Goal: Task Accomplishment & Management: Complete application form

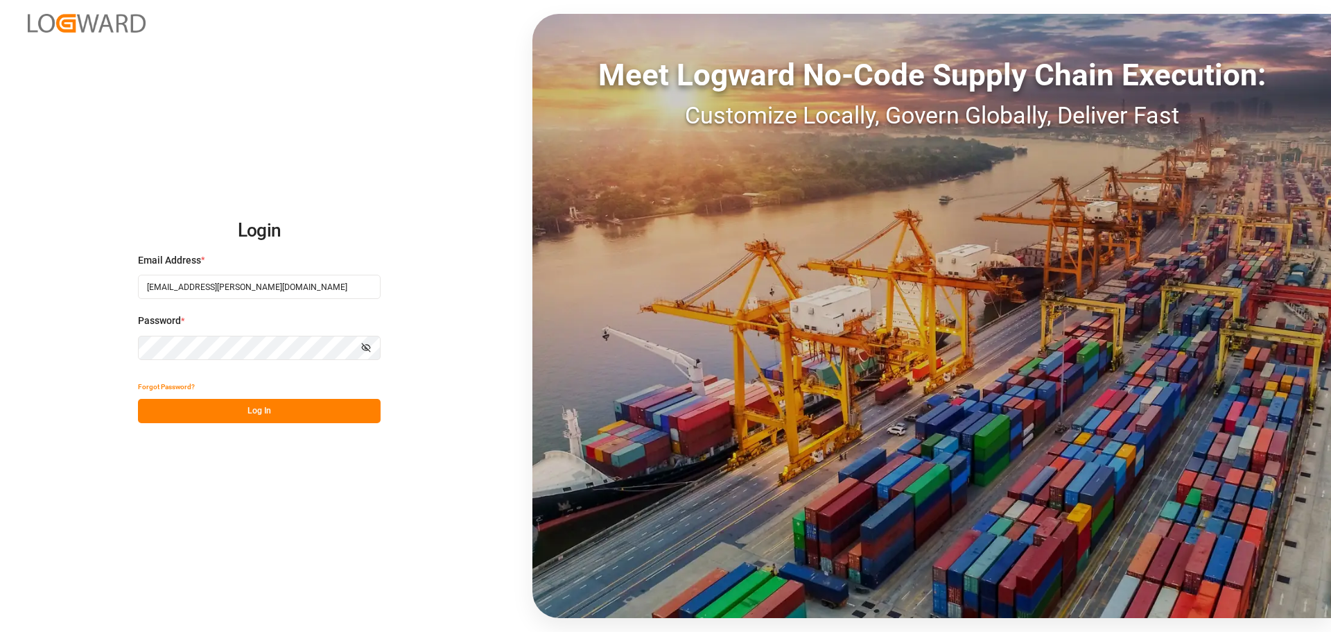
click at [234, 411] on button "Log In" at bounding box center [259, 411] width 243 height 24
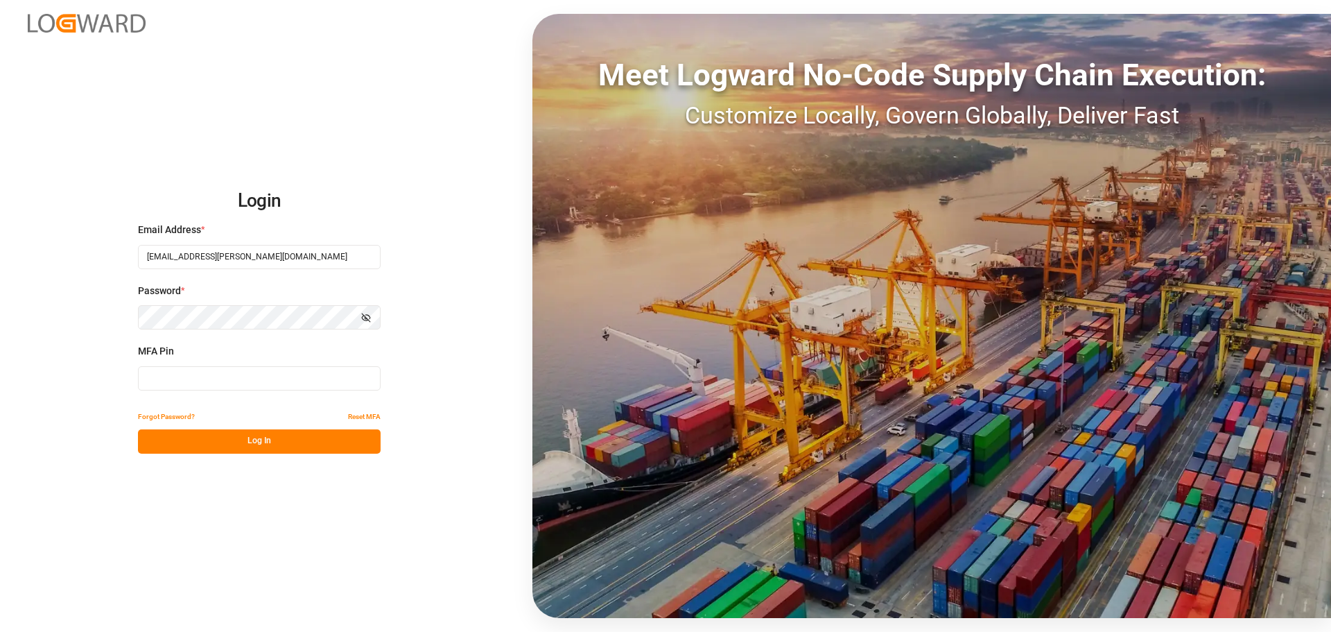
click at [234, 379] on input at bounding box center [259, 378] width 243 height 24
type input "737902"
click at [250, 446] on button "Log In" at bounding box center [259, 441] width 243 height 24
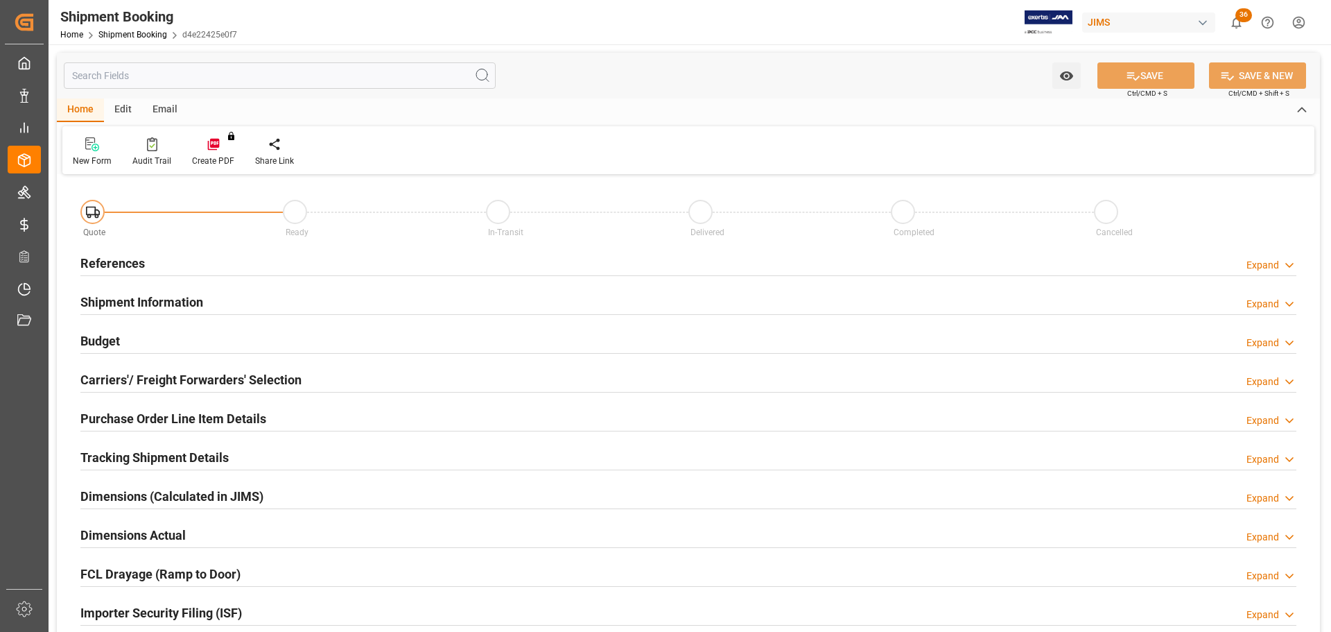
type input "2"
type input "[DATE]"
click at [159, 263] on div "References Expand" at bounding box center [688, 262] width 1216 height 26
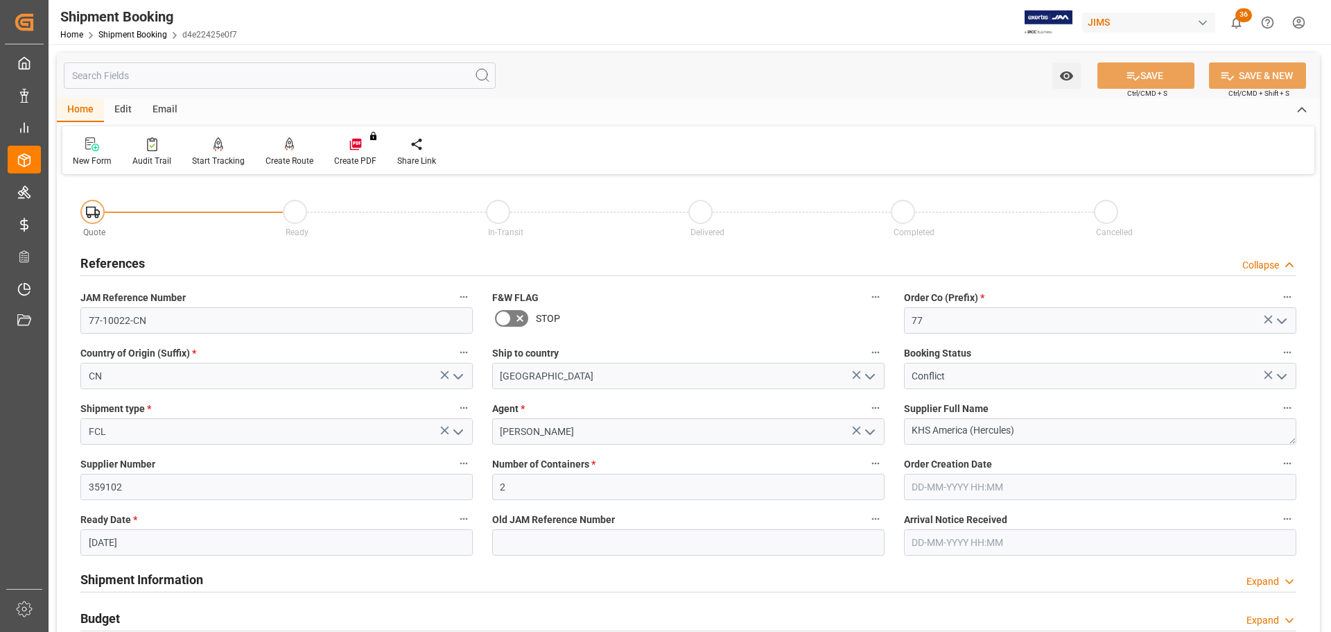
click at [200, 263] on div "References Collapse" at bounding box center [688, 262] width 1216 height 26
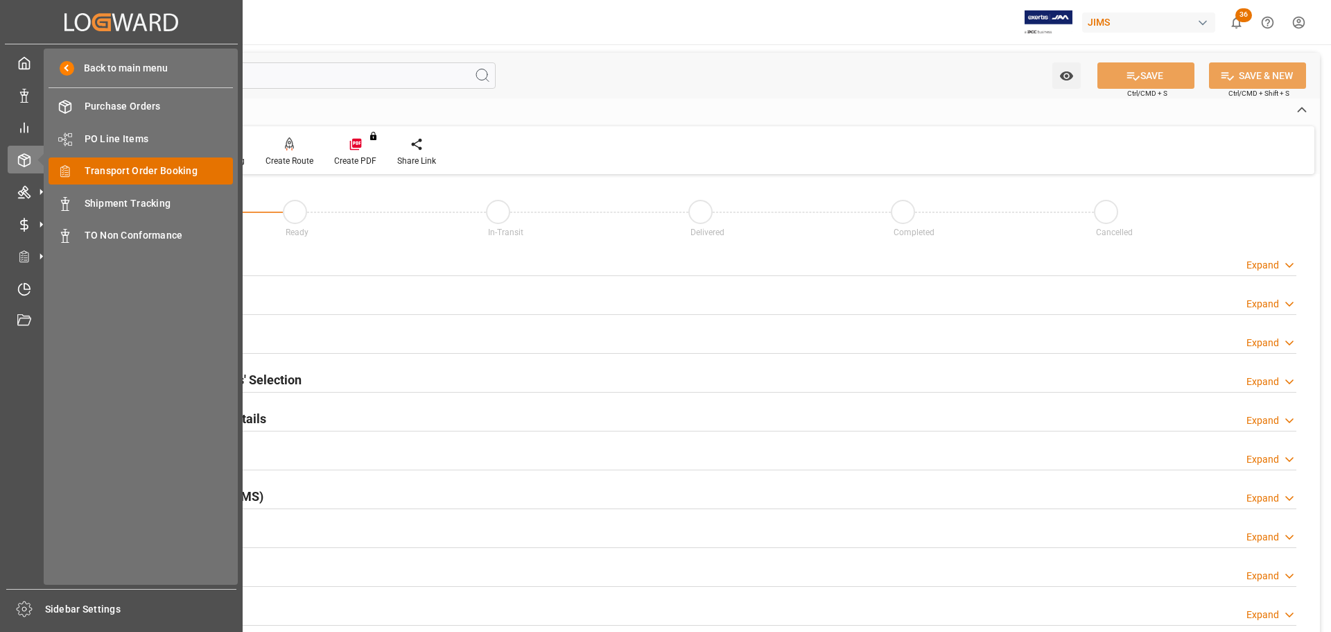
click at [136, 175] on span "Transport Order Booking" at bounding box center [159, 171] width 149 height 15
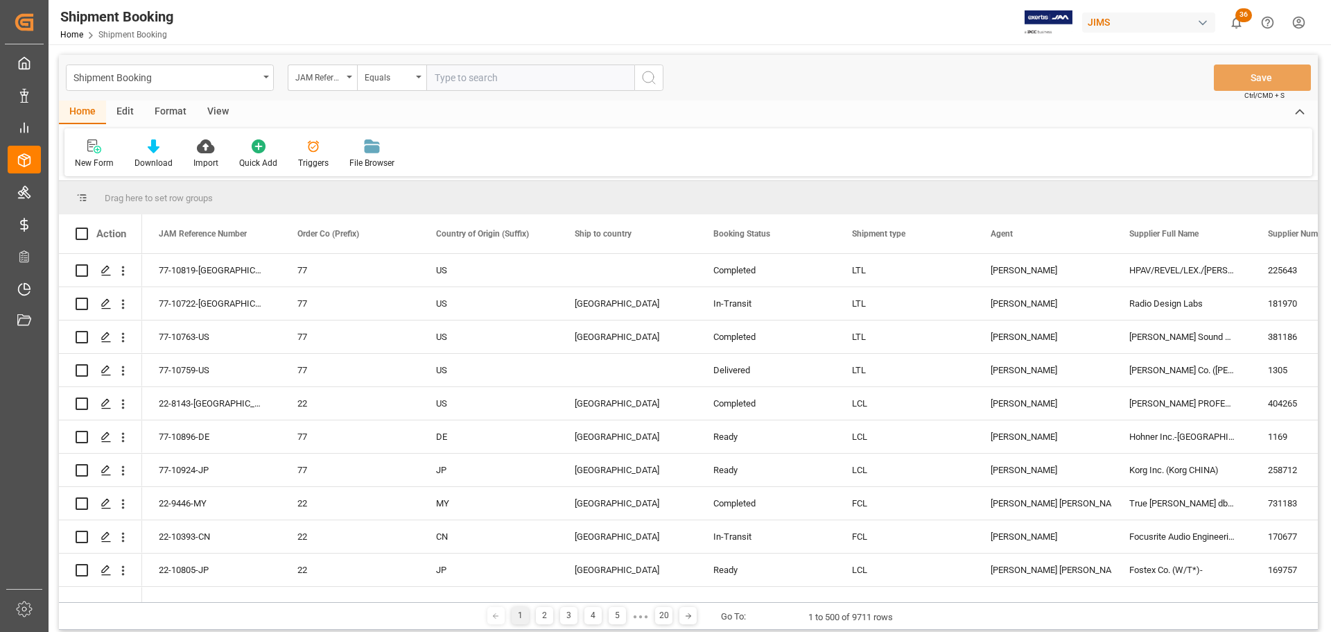
click at [93, 158] on div "New Form" at bounding box center [94, 163] width 39 height 12
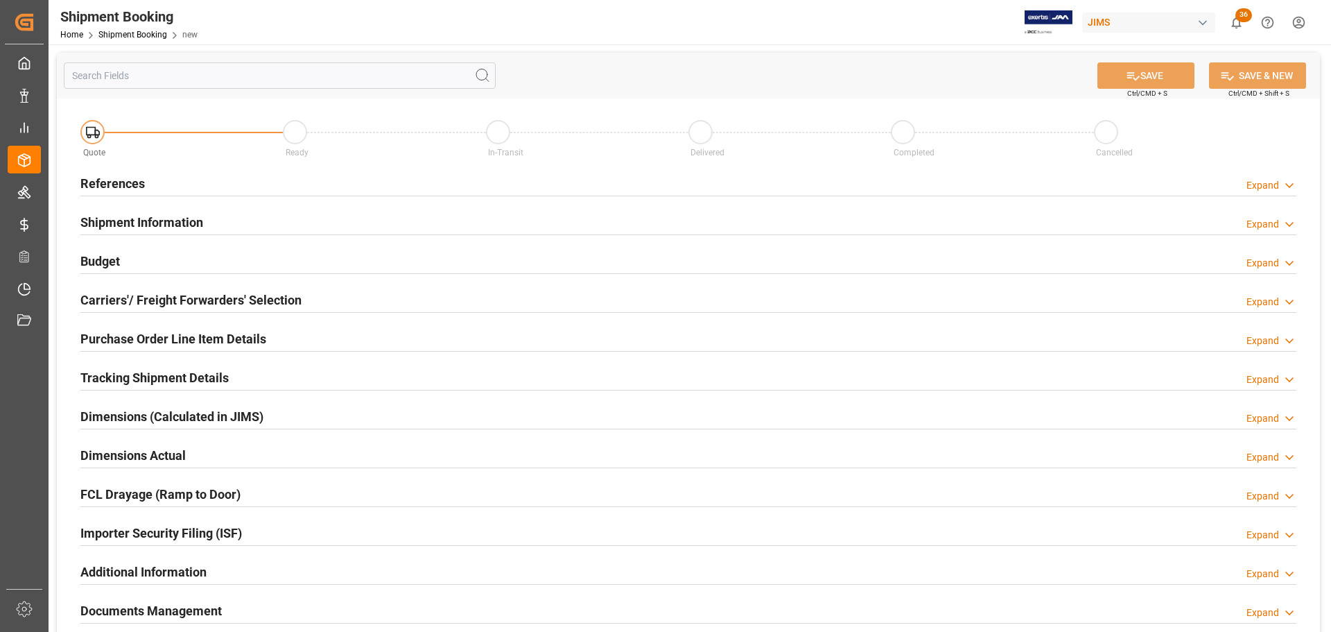
click at [139, 179] on h2 "References" at bounding box center [112, 183] width 64 height 19
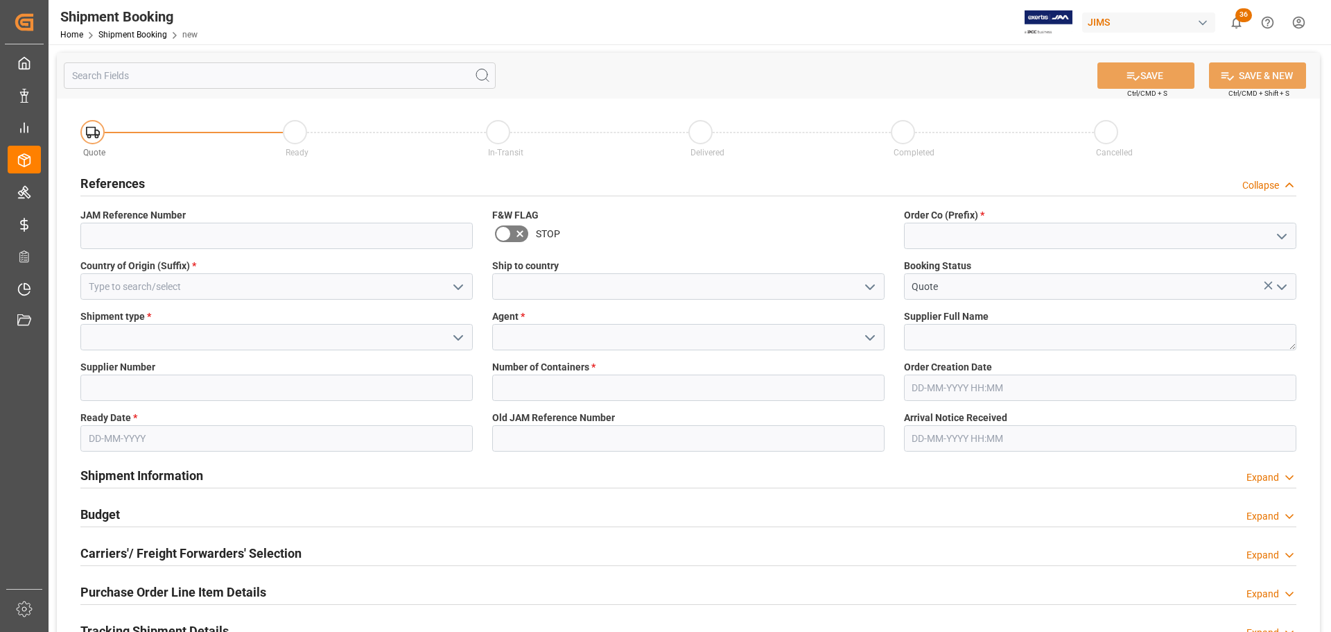
click at [194, 180] on div "References Collapse" at bounding box center [688, 182] width 1216 height 26
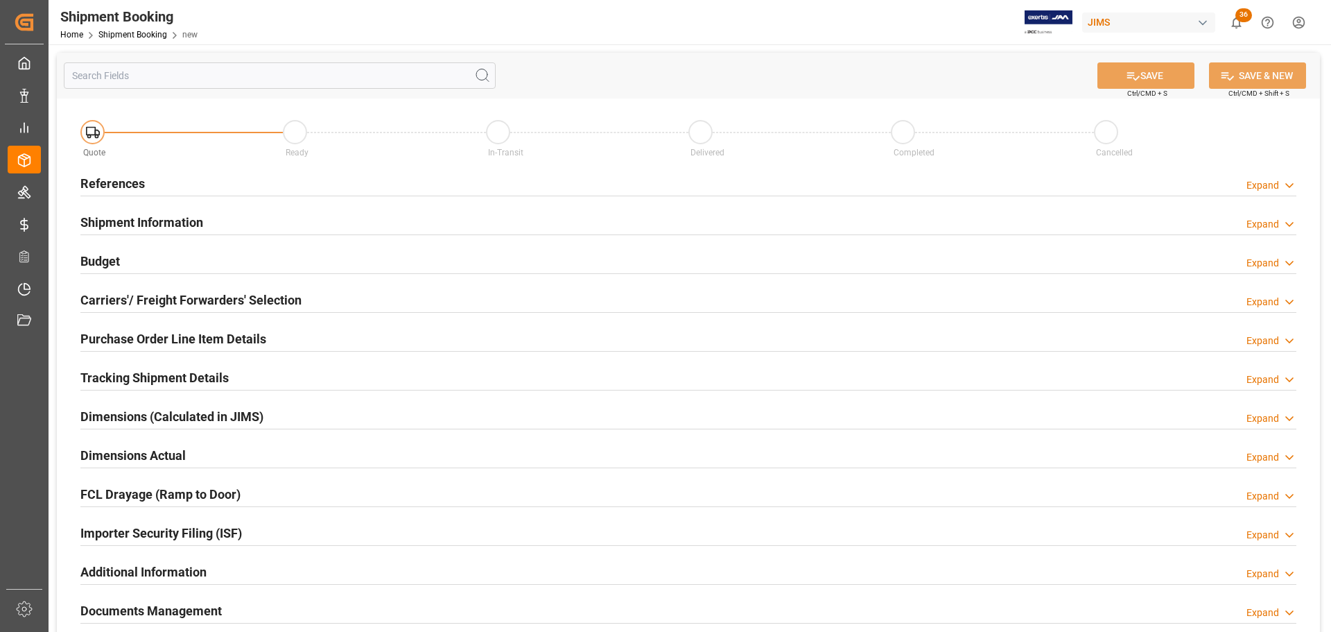
click at [209, 186] on div "References Expand" at bounding box center [688, 182] width 1216 height 26
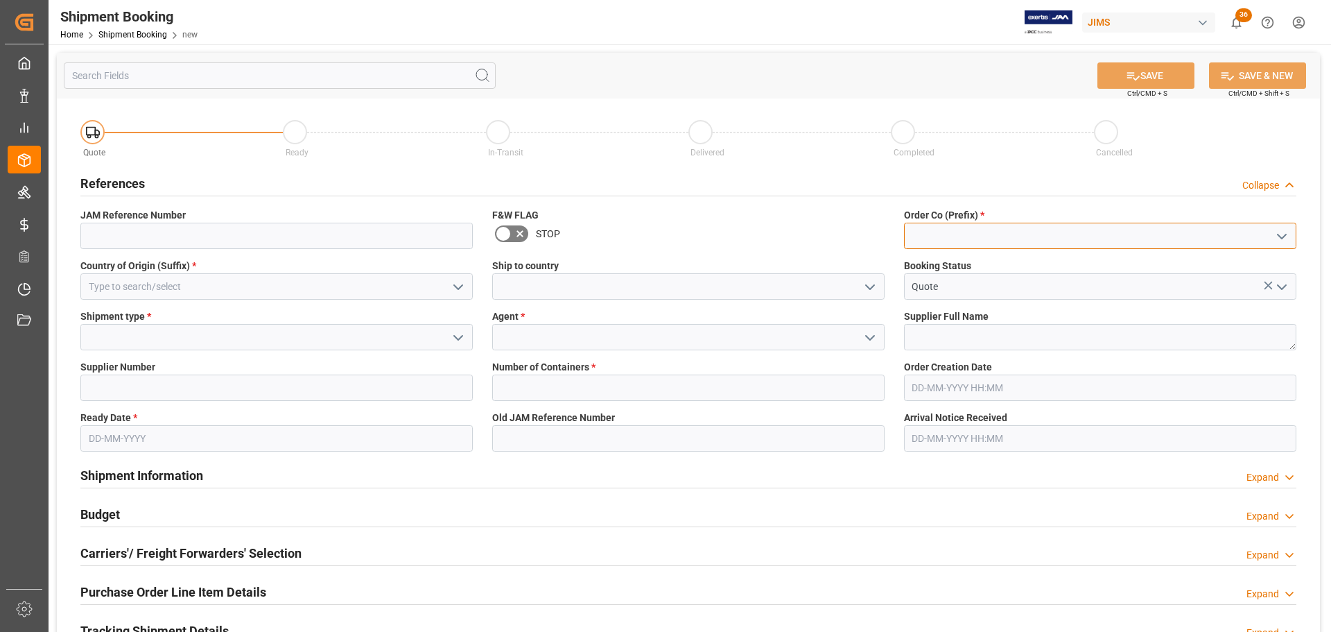
click at [949, 234] on input at bounding box center [1100, 236] width 392 height 26
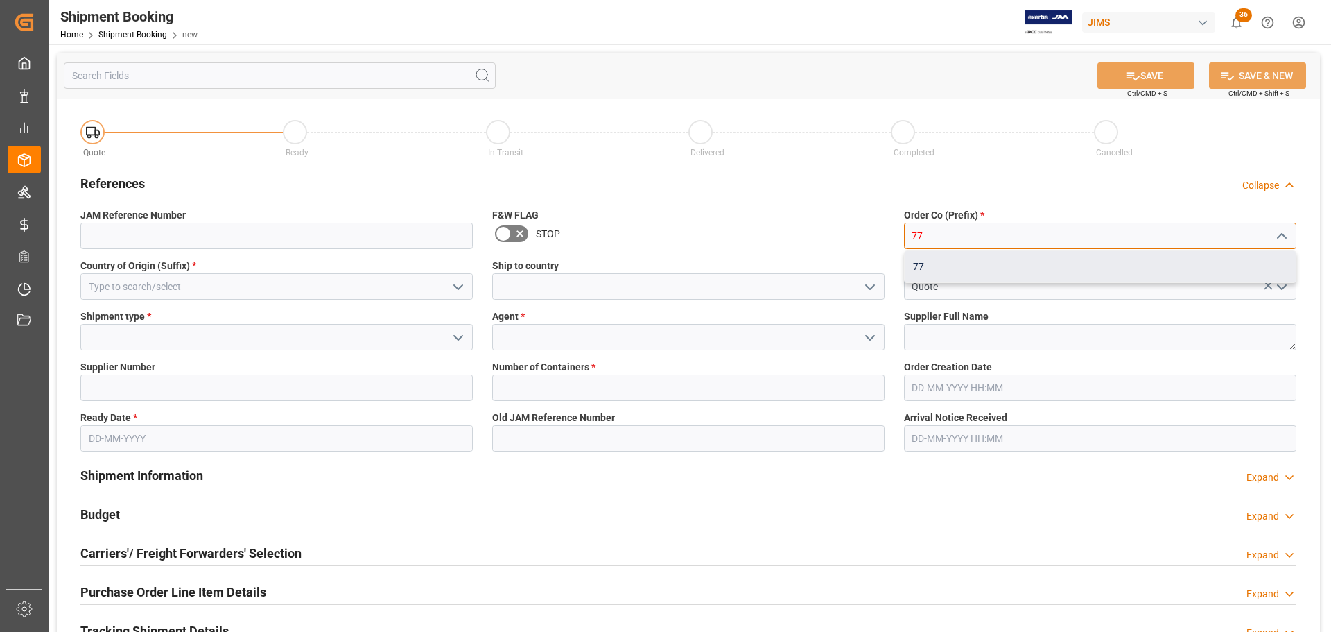
click at [954, 258] on div "77" at bounding box center [1100, 266] width 391 height 31
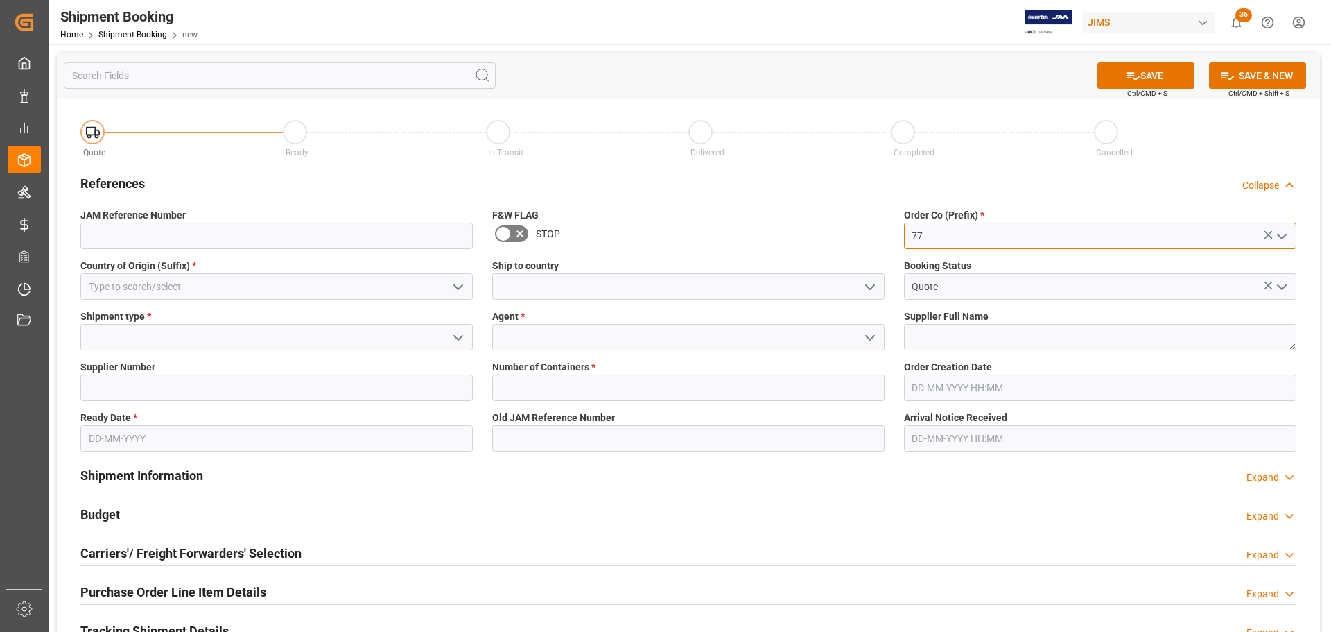
type input "77"
click at [259, 279] on input at bounding box center [276, 286] width 392 height 26
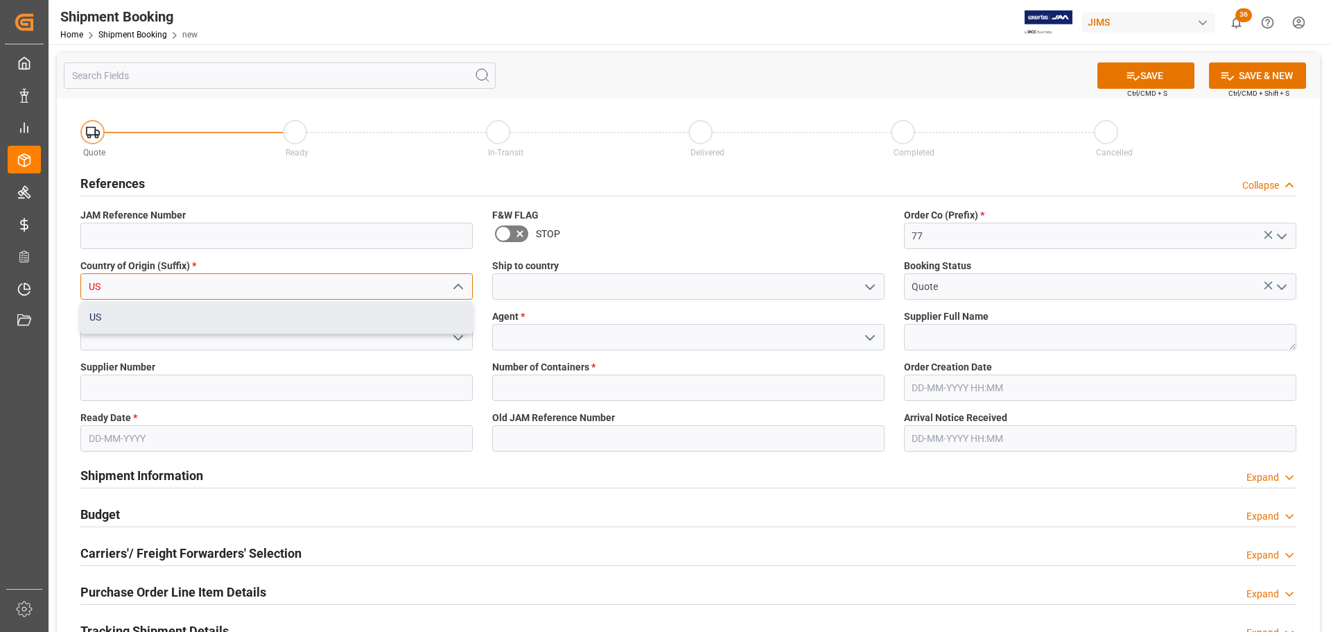
click at [124, 313] on div "US" at bounding box center [276, 317] width 391 height 31
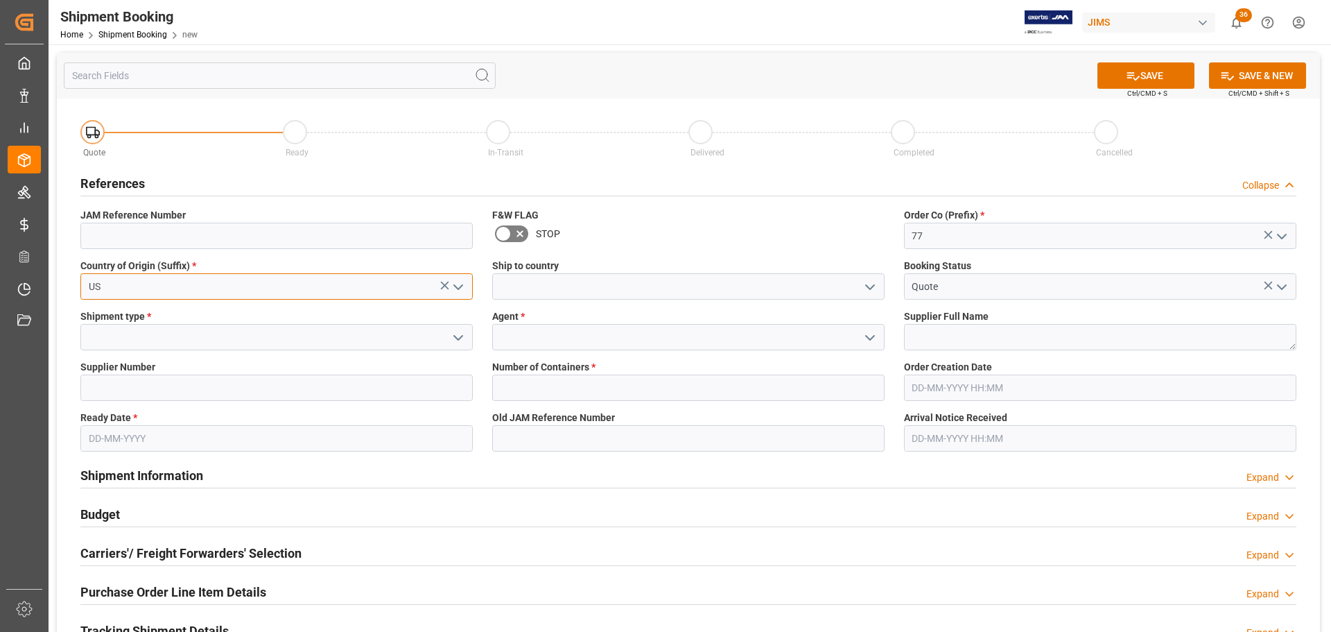
type input "US"
click at [641, 278] on input at bounding box center [688, 286] width 392 height 26
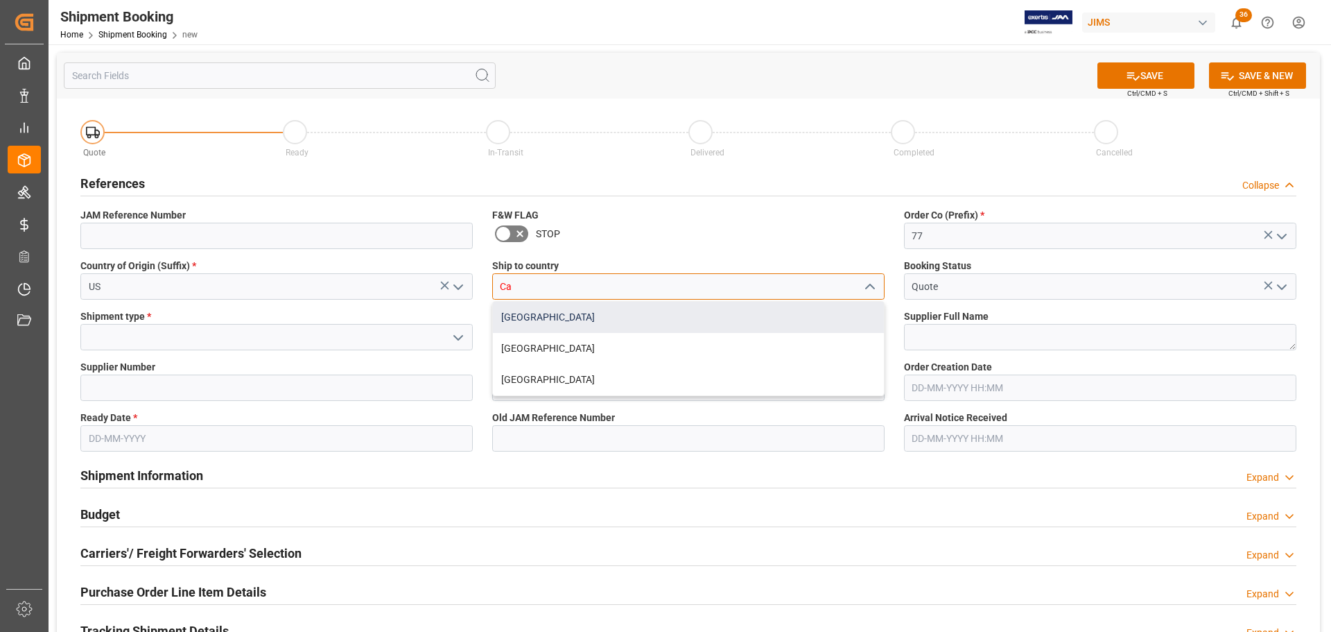
click at [515, 317] on div "[GEOGRAPHIC_DATA]" at bounding box center [688, 317] width 391 height 31
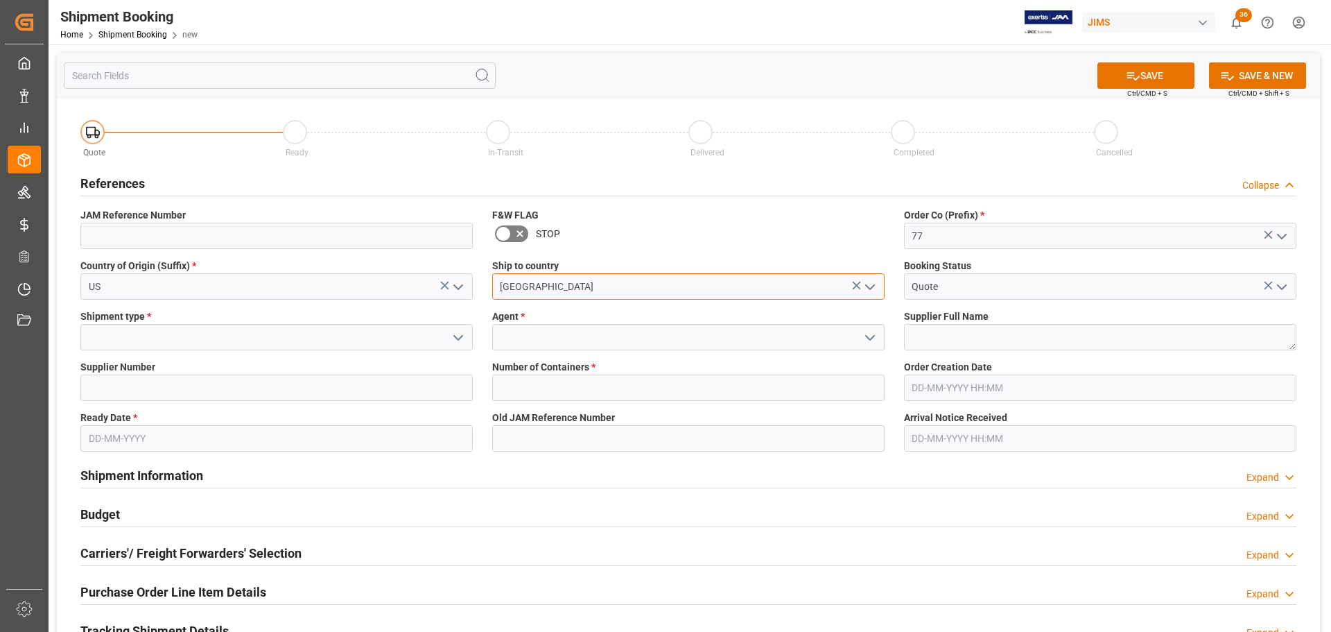
type input "[GEOGRAPHIC_DATA]"
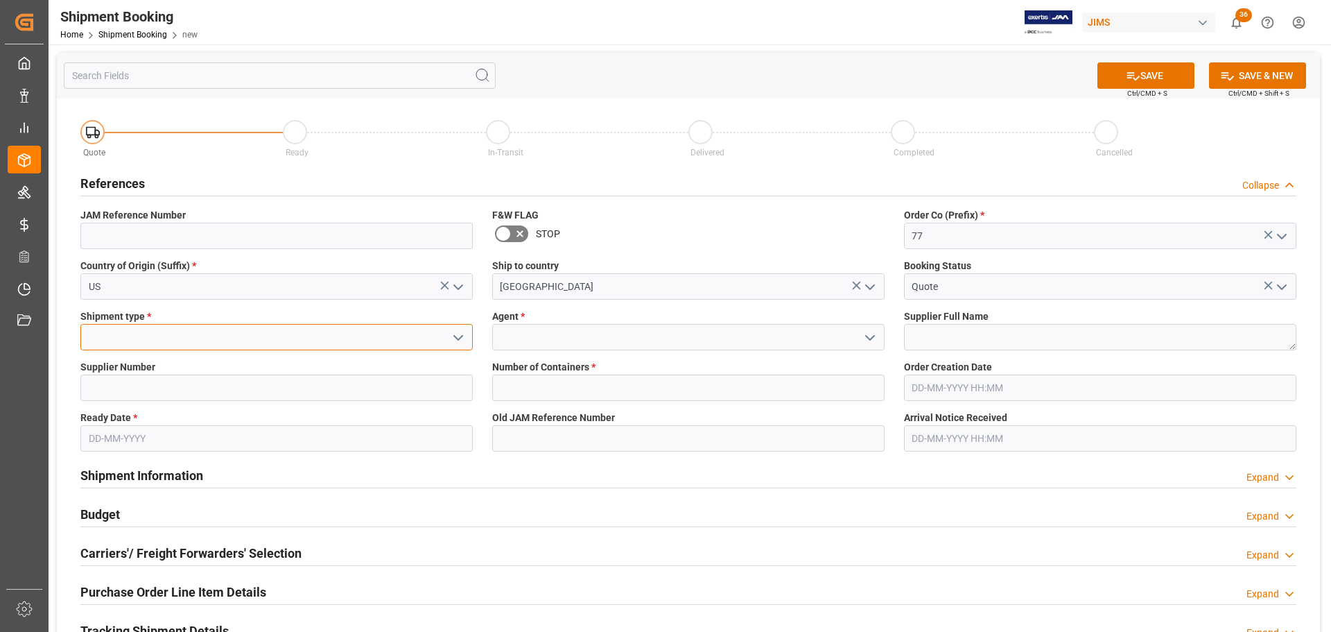
click at [157, 340] on input at bounding box center [276, 337] width 392 height 26
click at [173, 359] on div "LTL" at bounding box center [276, 367] width 391 height 31
type input "LTL"
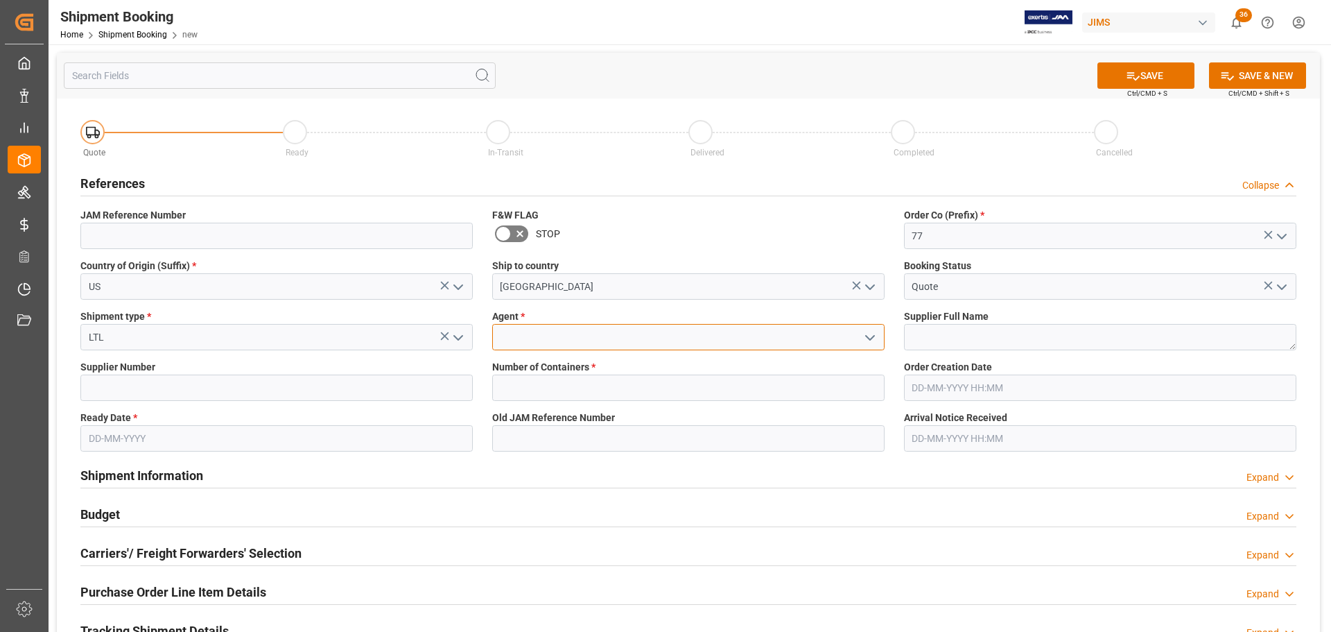
click at [532, 332] on input at bounding box center [688, 337] width 392 height 26
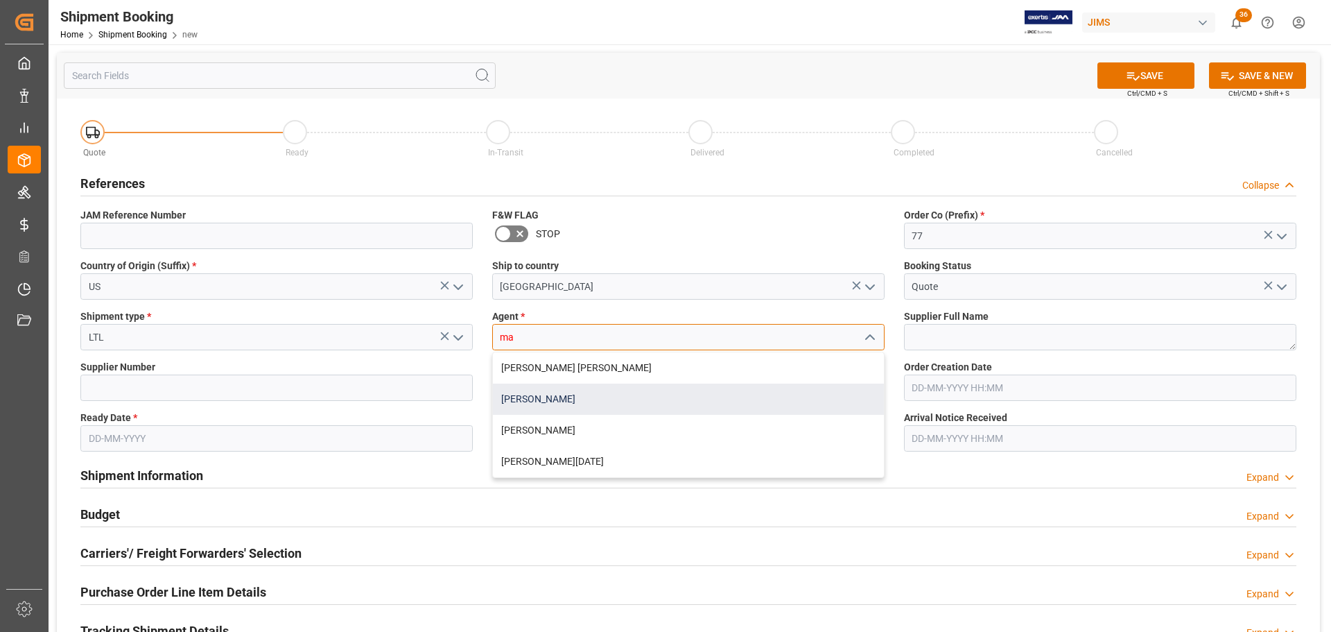
click at [583, 386] on div "[PERSON_NAME]" at bounding box center [688, 398] width 391 height 31
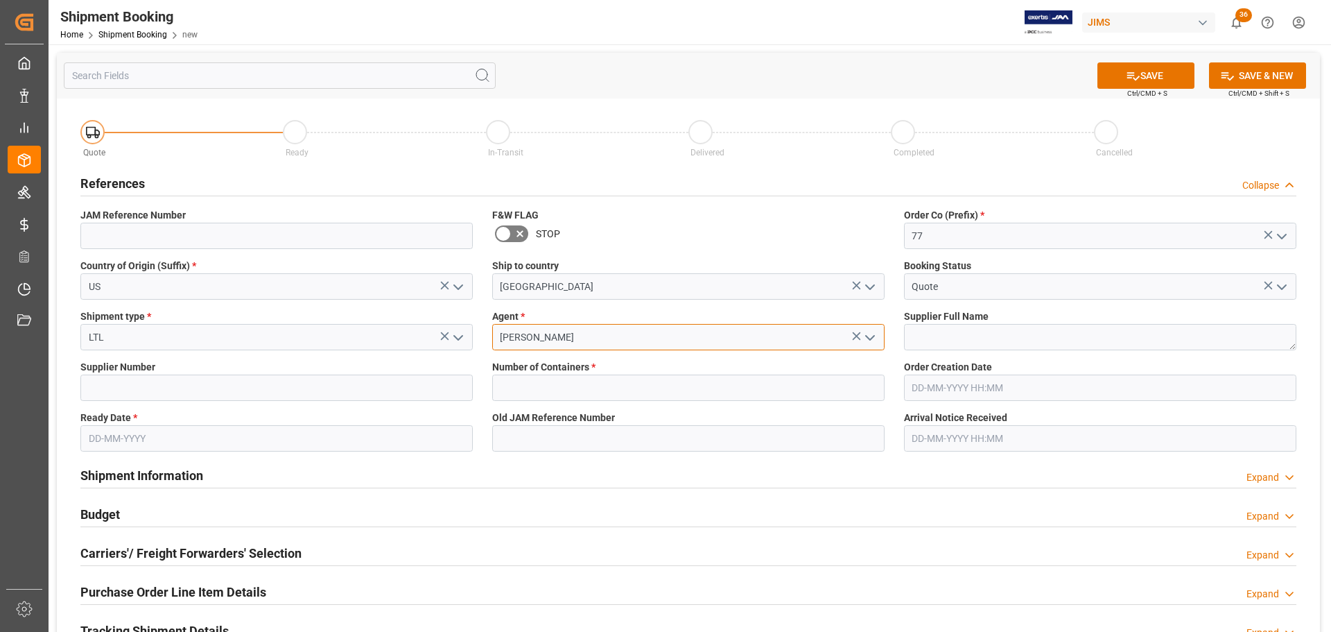
type input "[PERSON_NAME]"
click at [123, 450] on input "text" at bounding box center [276, 438] width 392 height 26
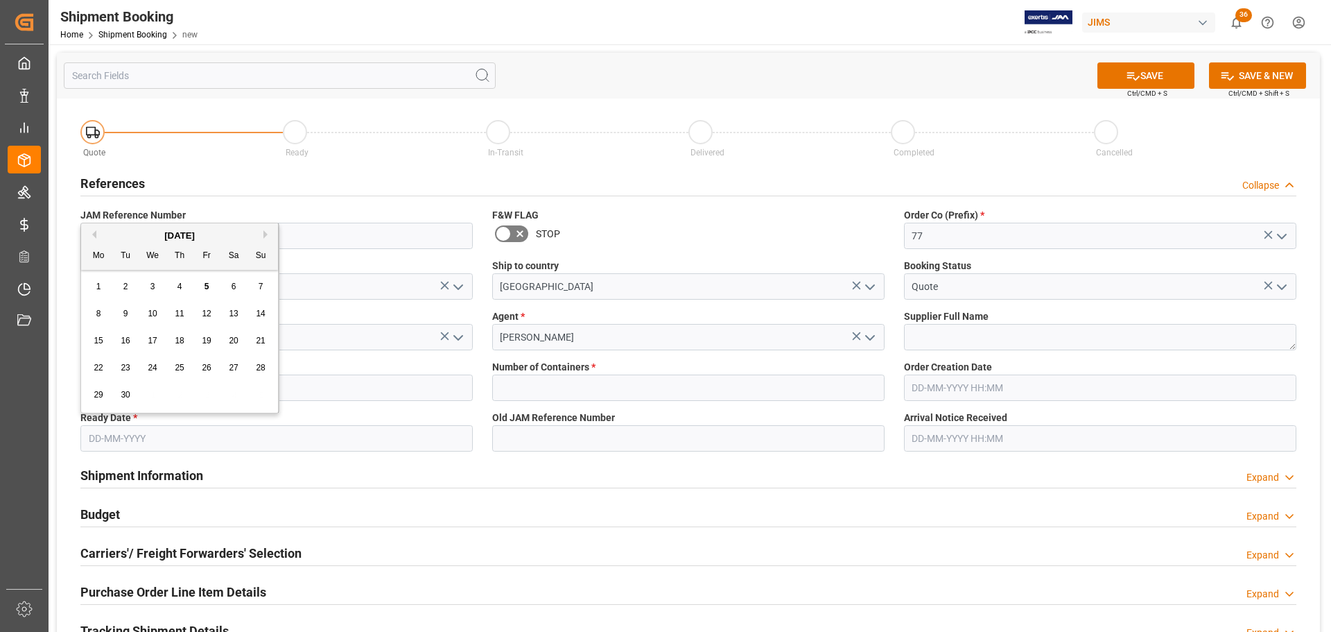
click at [485, 477] on div "Shipment Information Expand" at bounding box center [688, 474] width 1216 height 26
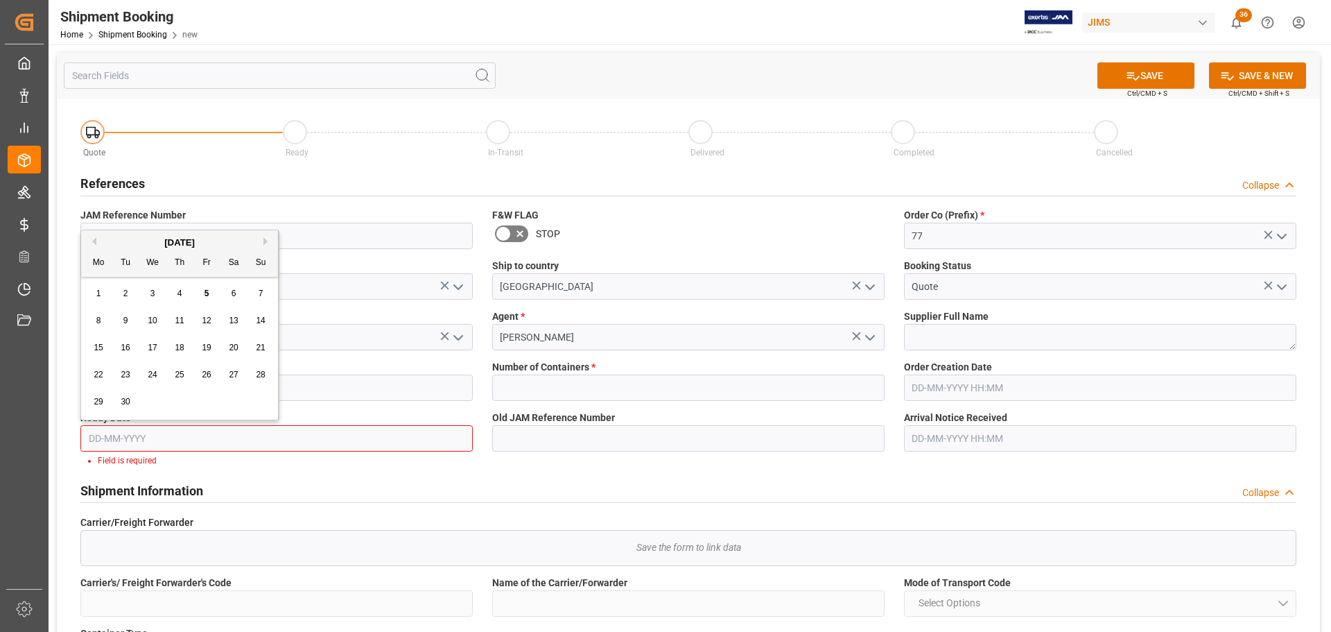
click at [158, 445] on input "text" at bounding box center [276, 438] width 392 height 26
click at [935, 331] on textarea at bounding box center [1100, 337] width 392 height 26
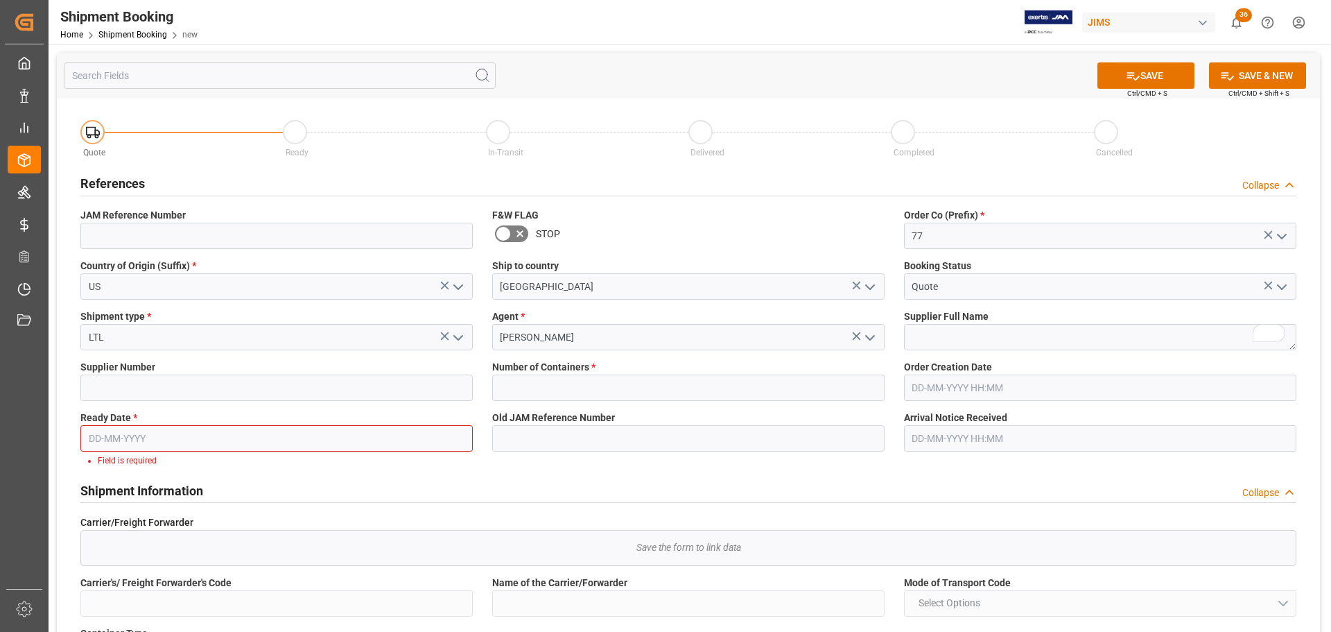
click at [202, 443] on input "text" at bounding box center [276, 438] width 392 height 26
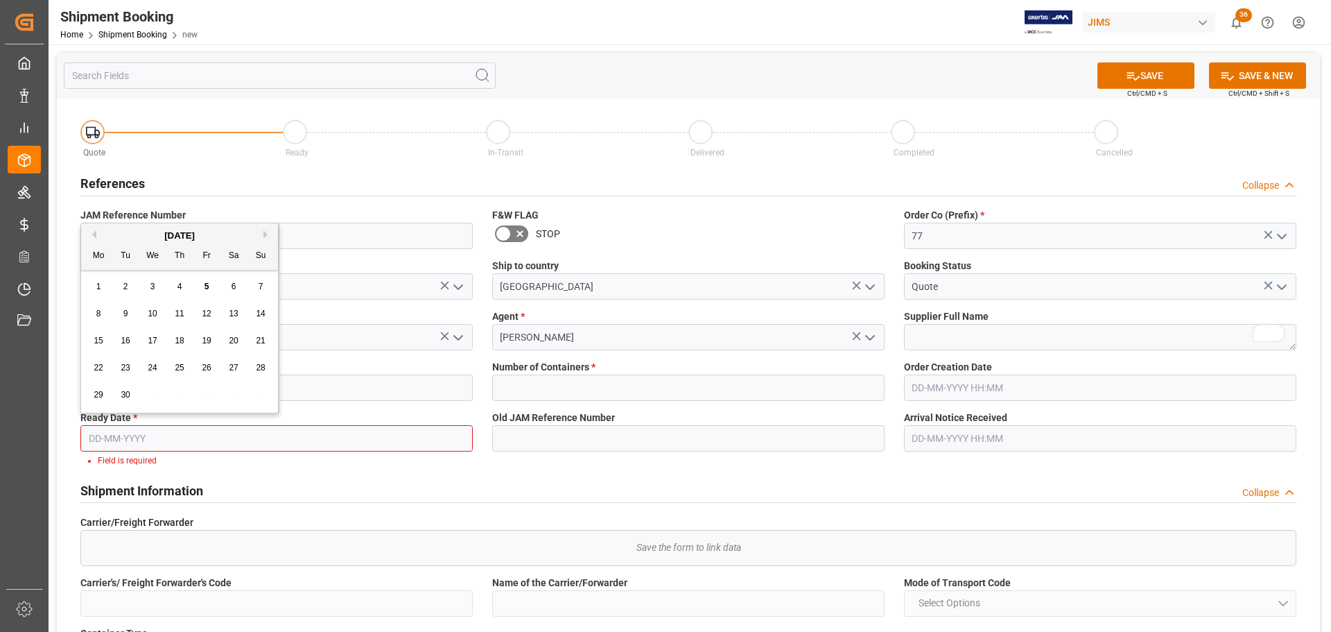
click at [94, 234] on button "Previous Month" at bounding box center [92, 234] width 8 height 8
click at [174, 395] on div "28" at bounding box center [179, 395] width 17 height 17
type input "[DATE]"
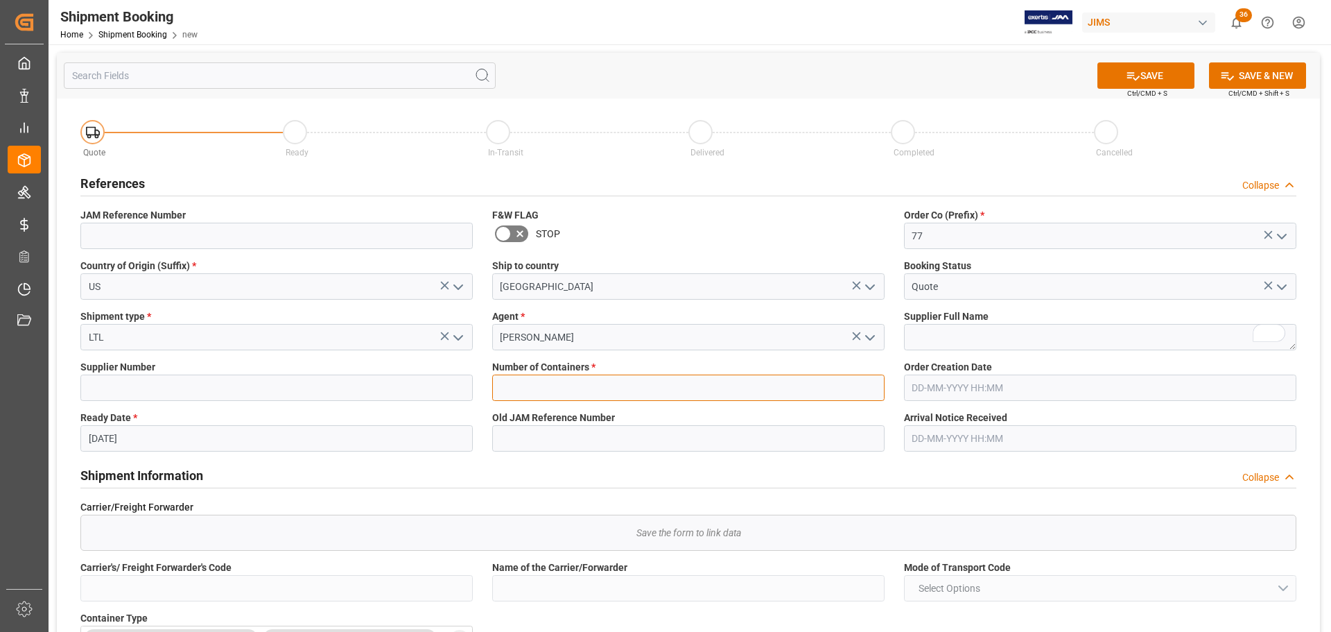
click at [579, 390] on input "text" at bounding box center [688, 387] width 392 height 26
type input "0"
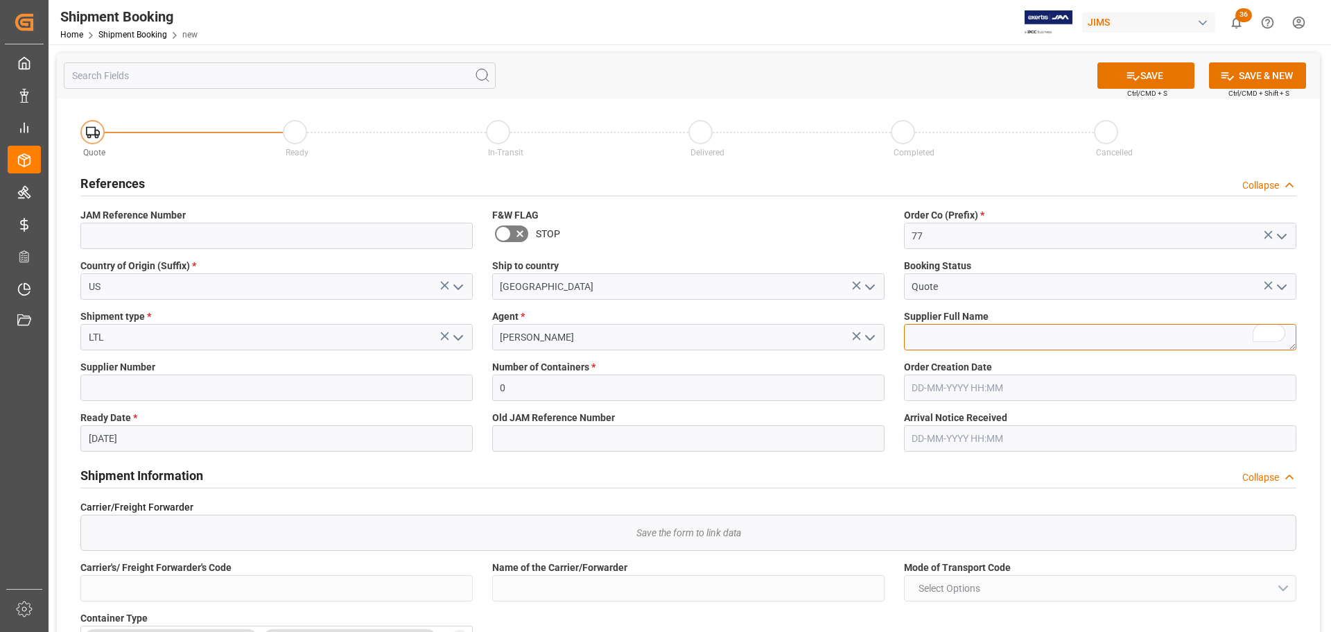
click at [1015, 331] on textarea "To enrich screen reader interactions, please activate Accessibility in Grammarl…" at bounding box center [1100, 337] width 392 height 26
type textarea "M"
type textarea "MEINL"
click at [1144, 75] on button "SAVE" at bounding box center [1146, 75] width 97 height 26
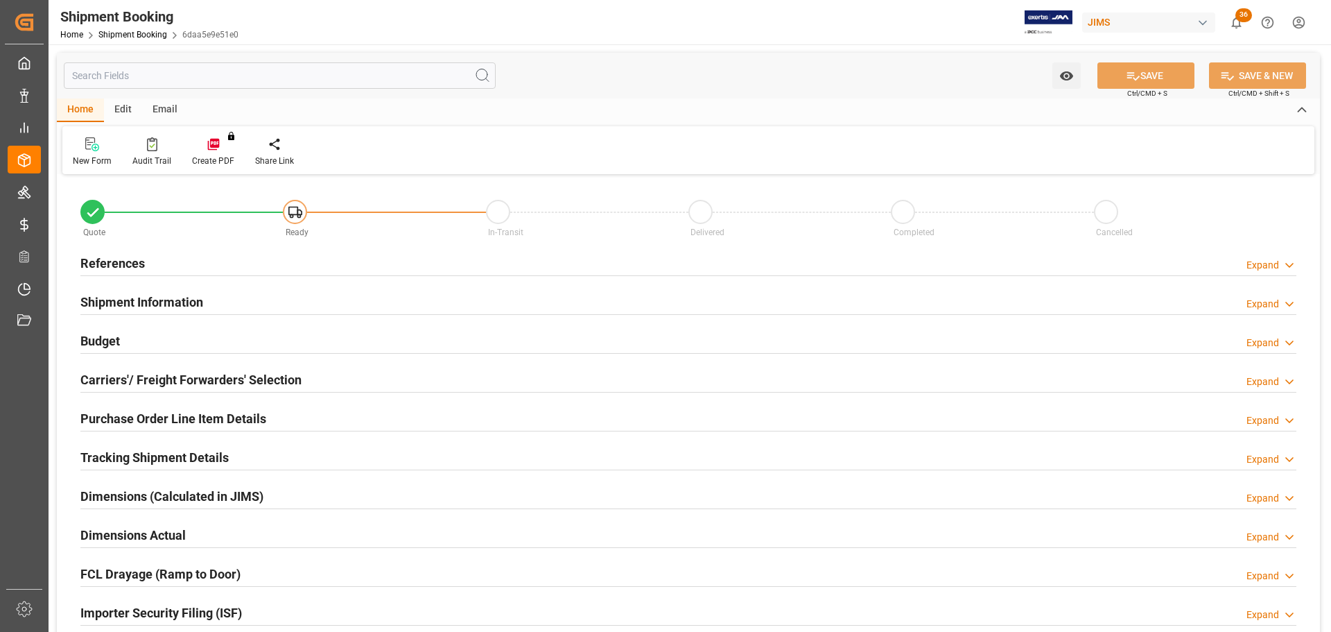
type input "0"
type input "[DATE]"
click at [218, 272] on div "References Expand" at bounding box center [688, 262] width 1216 height 26
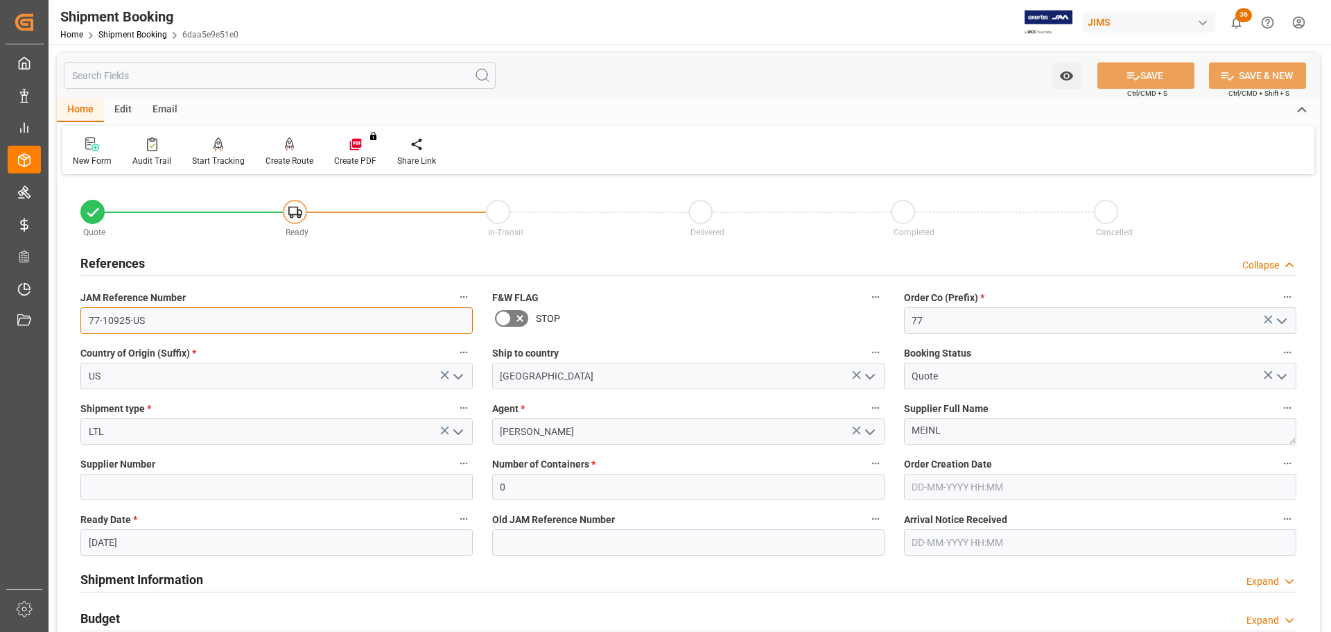
drag, startPoint x: 198, startPoint y: 320, endPoint x: 50, endPoint y: 320, distance: 147.7
click at [50, 320] on div "Watch Option SAVE Ctrl/CMD + S SAVE & NEW Ctrl/CMD + Shift + S Home Edit Email …" at bounding box center [689, 602] width 1280 height 1117
